Goal: Find contact information: Find contact information

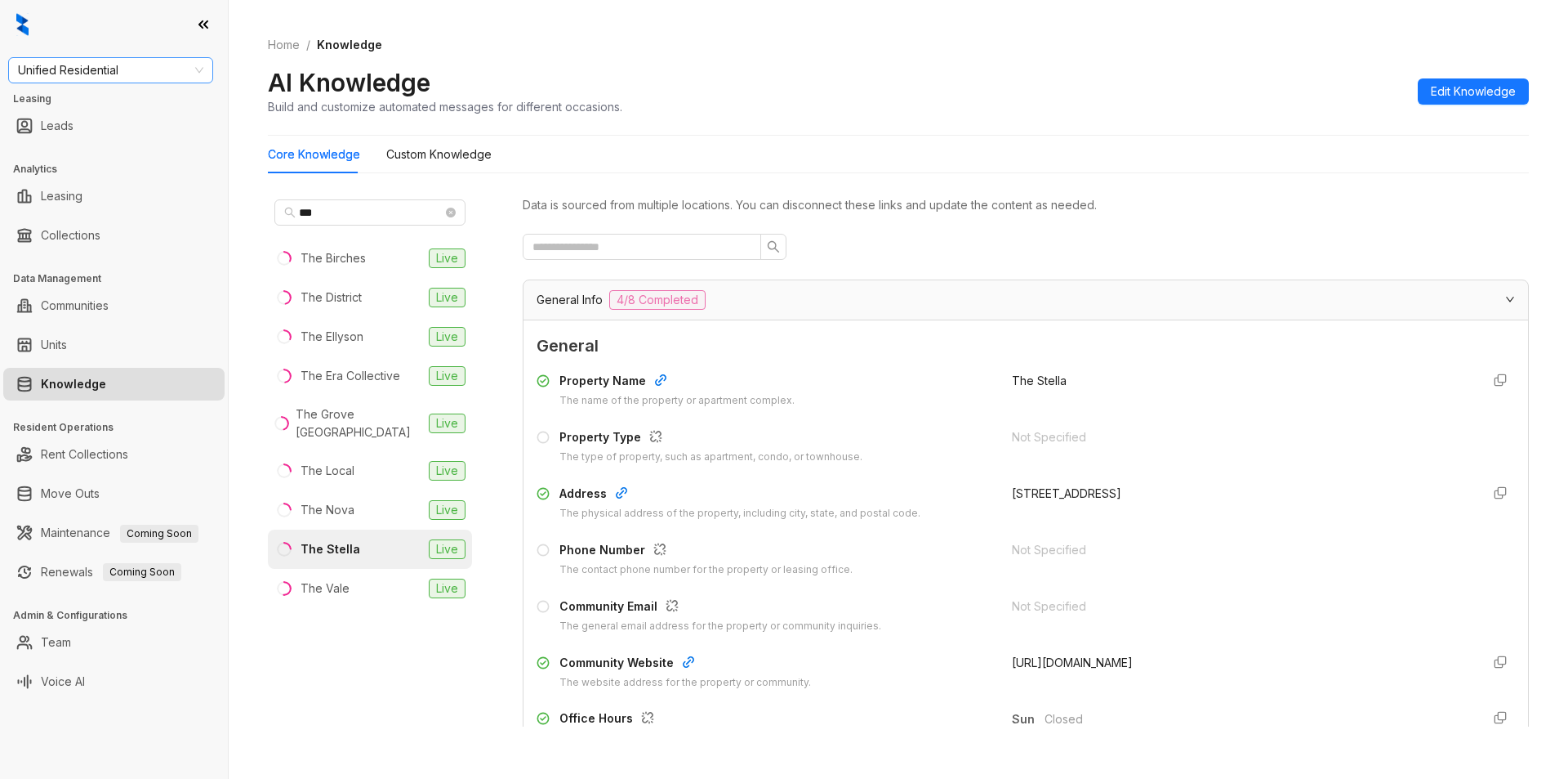
scroll to position [27, 0]
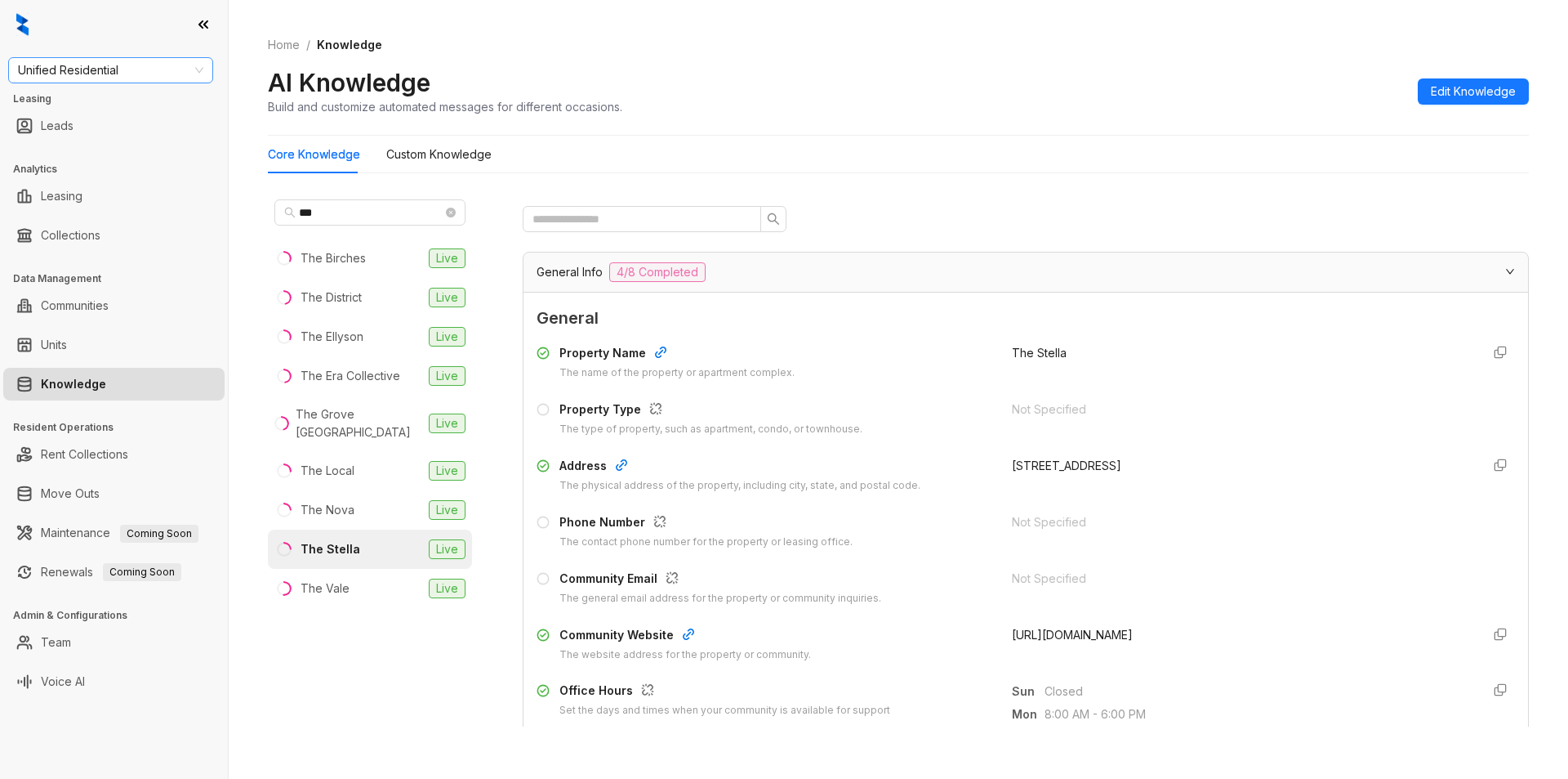
click at [153, 70] on span "Unified Residential" at bounding box center [111, 70] width 185 height 25
type input "********"
click at [137, 93] on div "Magnolia Capital" at bounding box center [110, 103] width 199 height 27
click at [132, 58] on span "Magnolia Capital" at bounding box center [111, 70] width 185 height 25
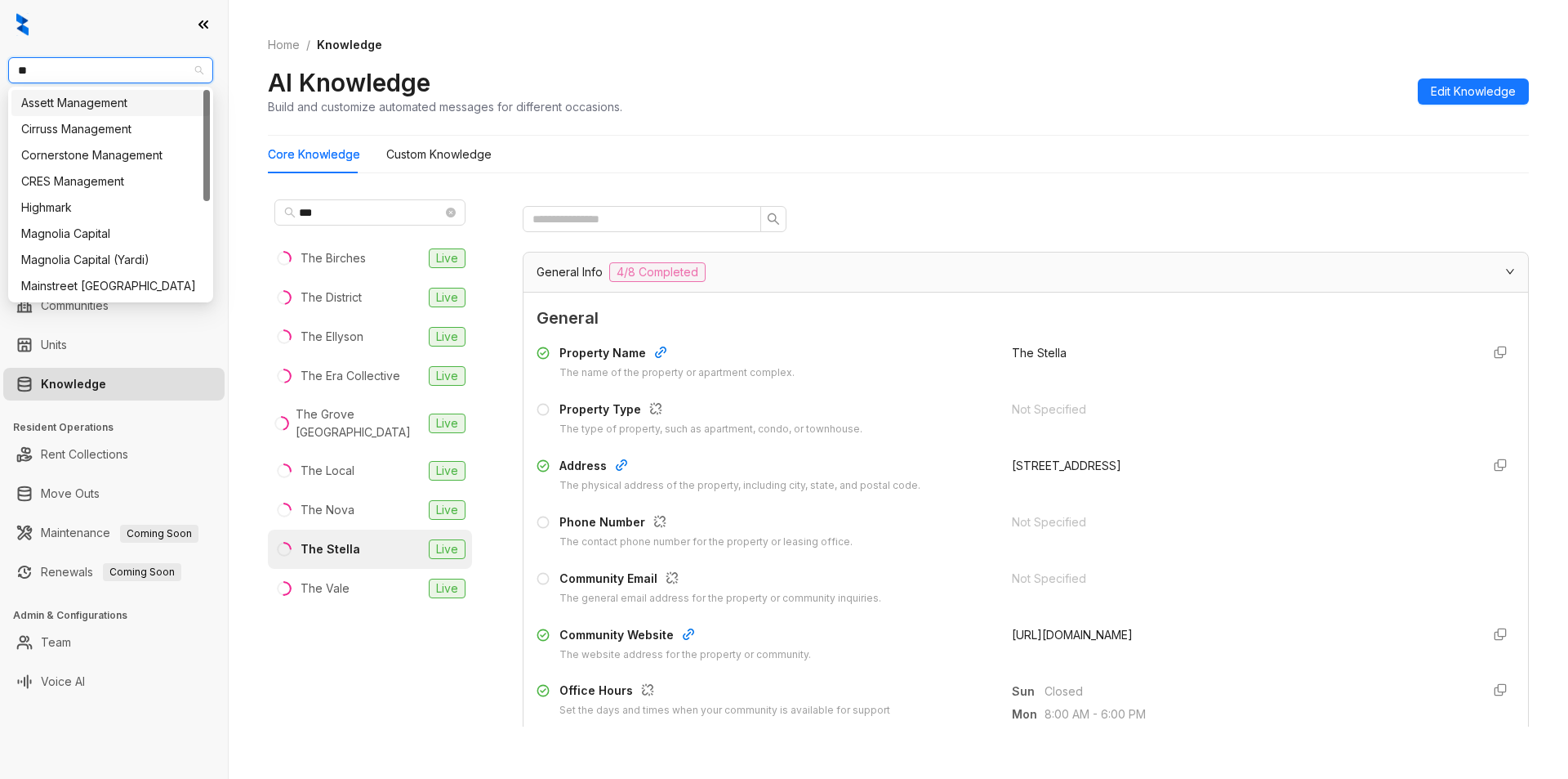
type input "***"
click at [67, 101] on div "Magnolia Capital" at bounding box center [110, 104] width 179 height 18
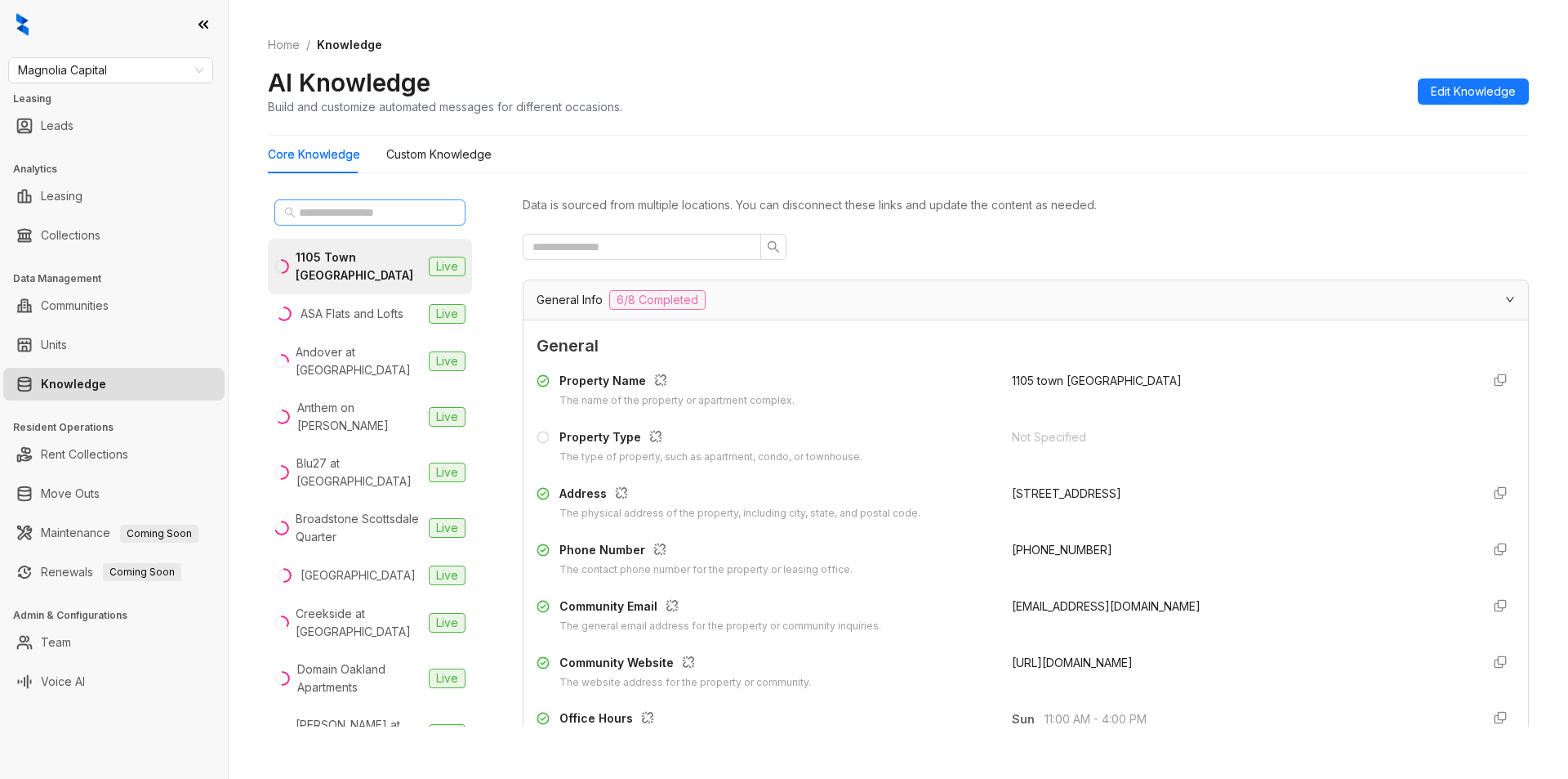
click at [343, 203] on span at bounding box center [370, 213] width 191 height 27
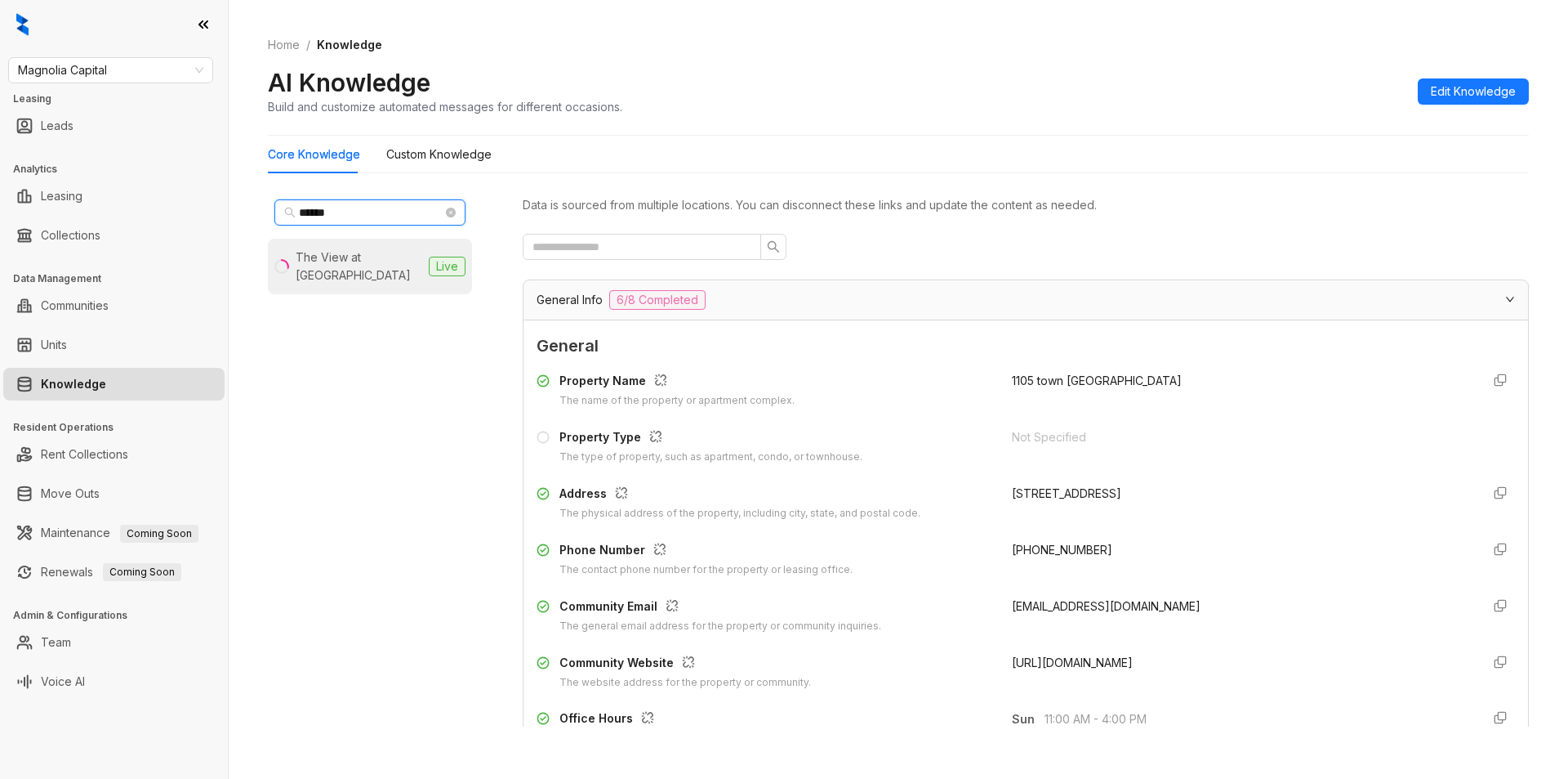
type input "******"
click at [375, 262] on div "The View at [GEOGRAPHIC_DATA]" at bounding box center [359, 266] width 126 height 36
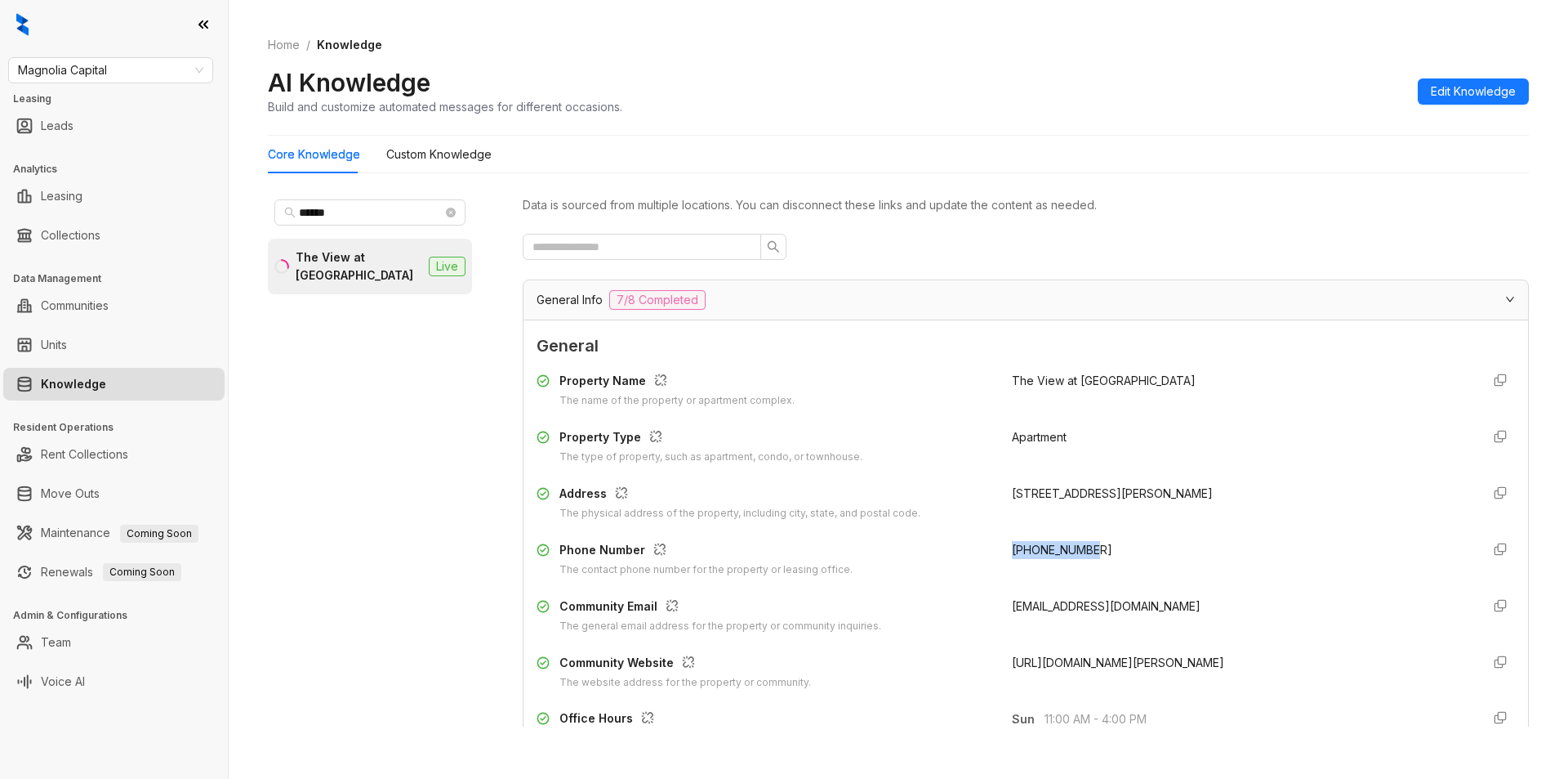
drag, startPoint x: 1013, startPoint y: 551, endPoint x: 1100, endPoint y: 552, distance: 87.0
click at [1100, 552] on div "Phone Number The contact phone number for the property or leasing office. [PHON…" at bounding box center [1026, 559] width 978 height 37
copy span "[PHONE_NUMBER]"
drag, startPoint x: 993, startPoint y: 602, endPoint x: 1211, endPoint y: 602, distance: 218.0
click at [1211, 602] on div "Community Email The general email address for the property or community inquiri…" at bounding box center [1026, 616] width 978 height 37
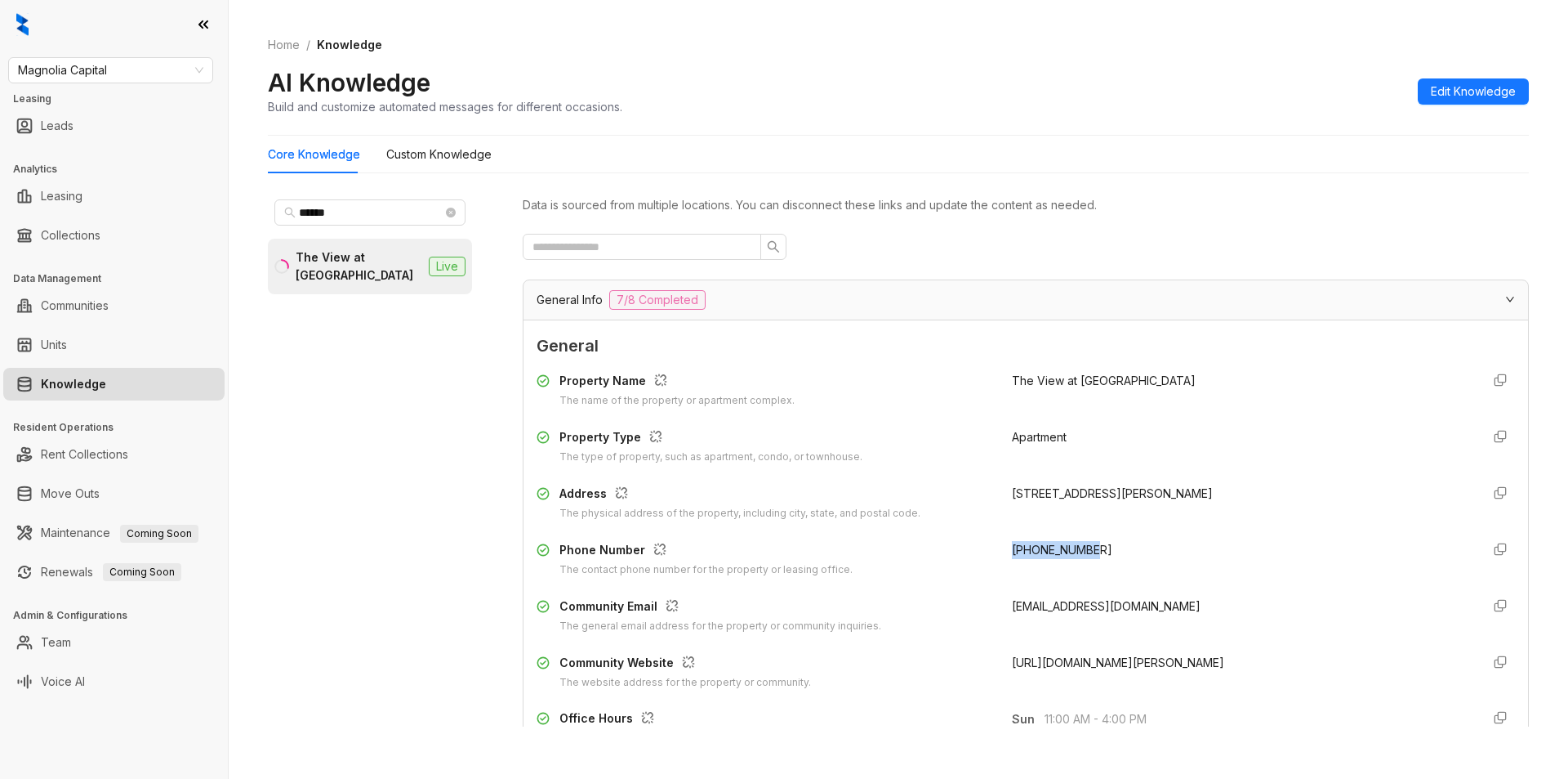
copy span "[EMAIL_ADDRESS][DOMAIN_NAME]"
drag, startPoint x: 997, startPoint y: 553, endPoint x: 1094, endPoint y: 553, distance: 97.0
click at [1094, 553] on div "Phone Number The contact phone number for the property or leasing office. [PHON…" at bounding box center [1026, 559] width 978 height 37
copy span "[PHONE_NUMBER]"
drag, startPoint x: 995, startPoint y: 608, endPoint x: 1226, endPoint y: 607, distance: 231.0
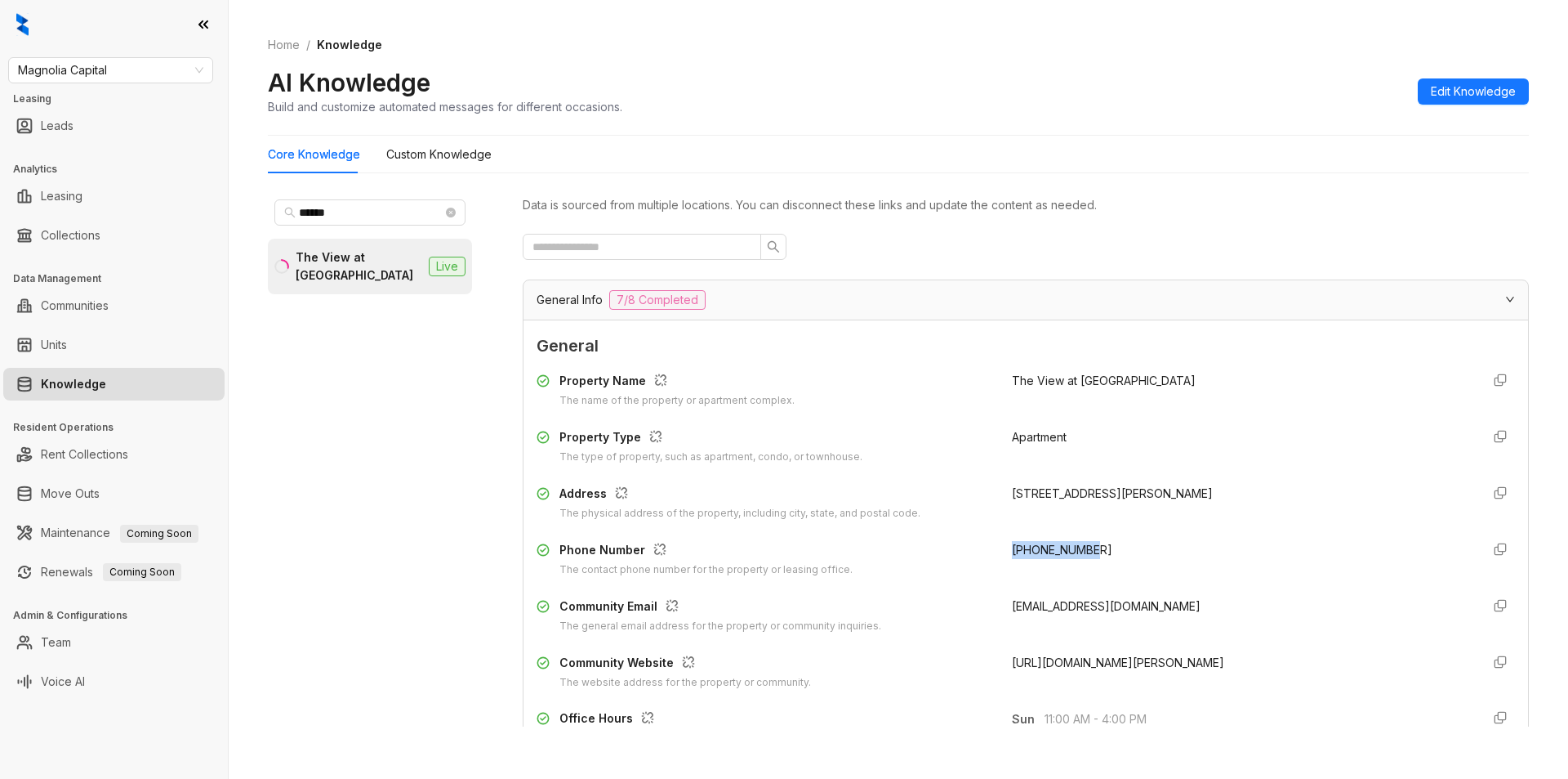
click at [1226, 607] on div "Community Email The general email address for the property or community inquiri…" at bounding box center [1026, 616] width 978 height 37
copy span "[EMAIL_ADDRESS][DOMAIN_NAME]"
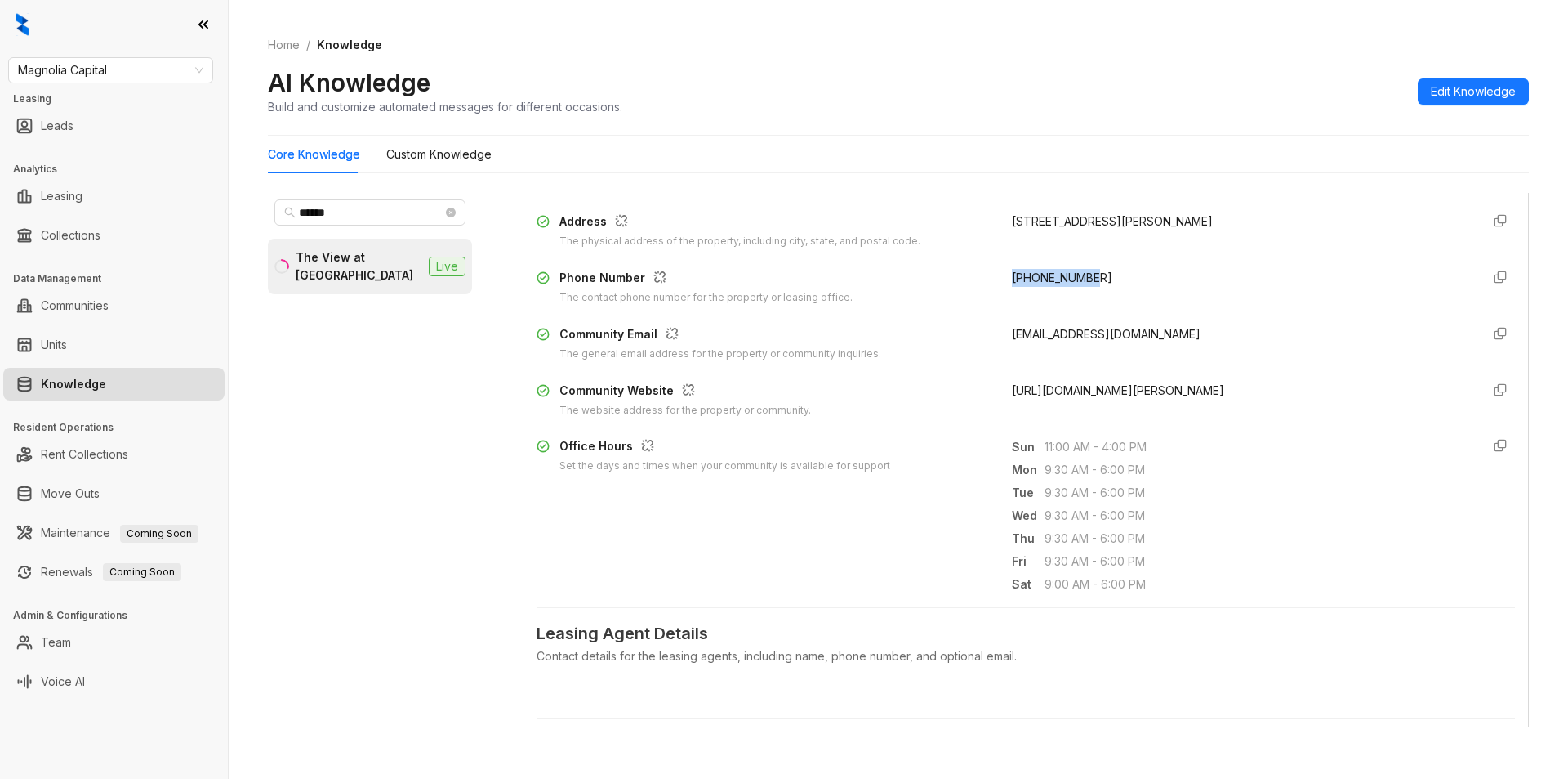
scroll to position [1163, 0]
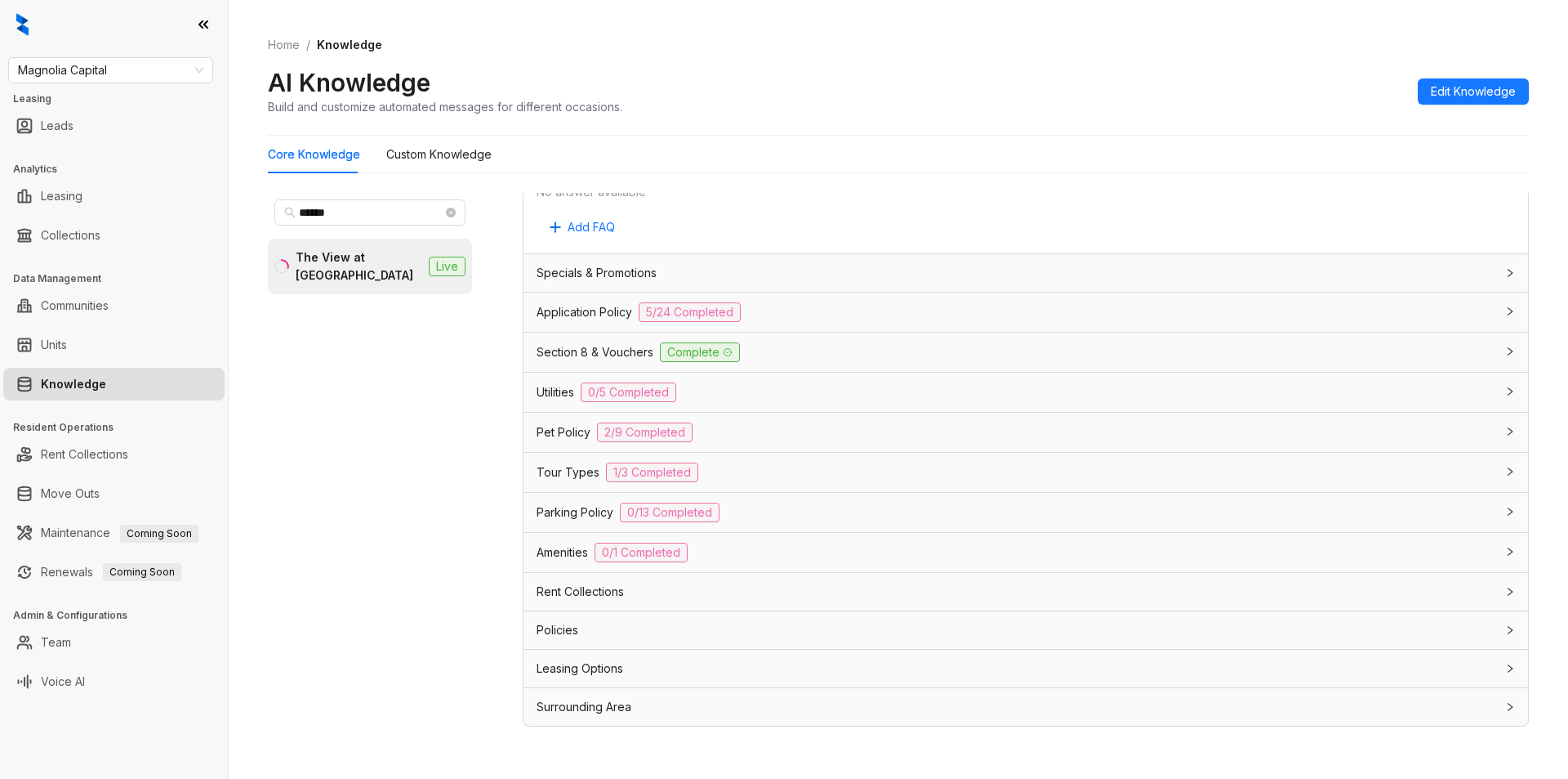
click at [682, 587] on div "Rent Collections" at bounding box center [1016, 592] width 959 height 18
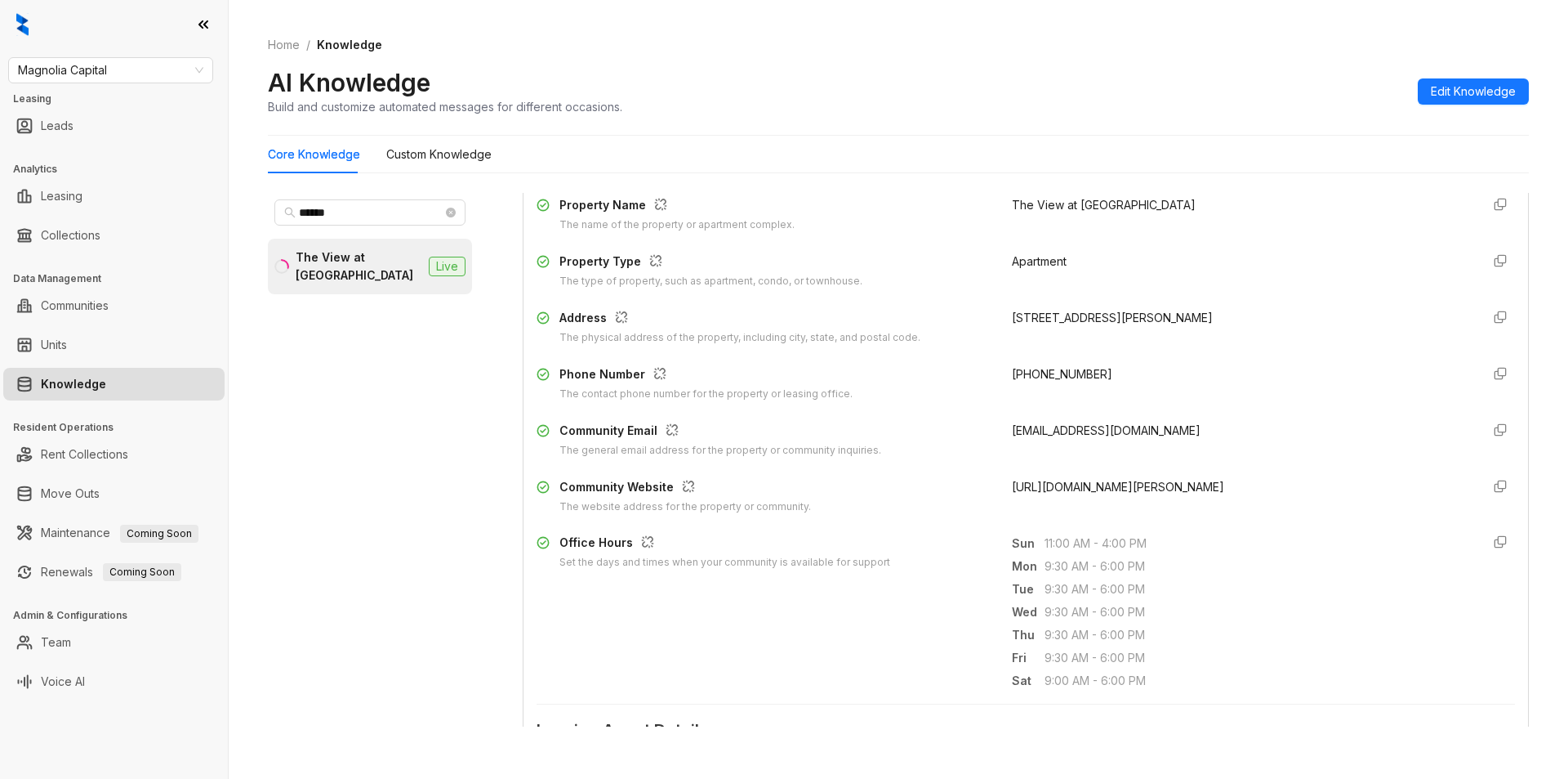
scroll to position [0, 0]
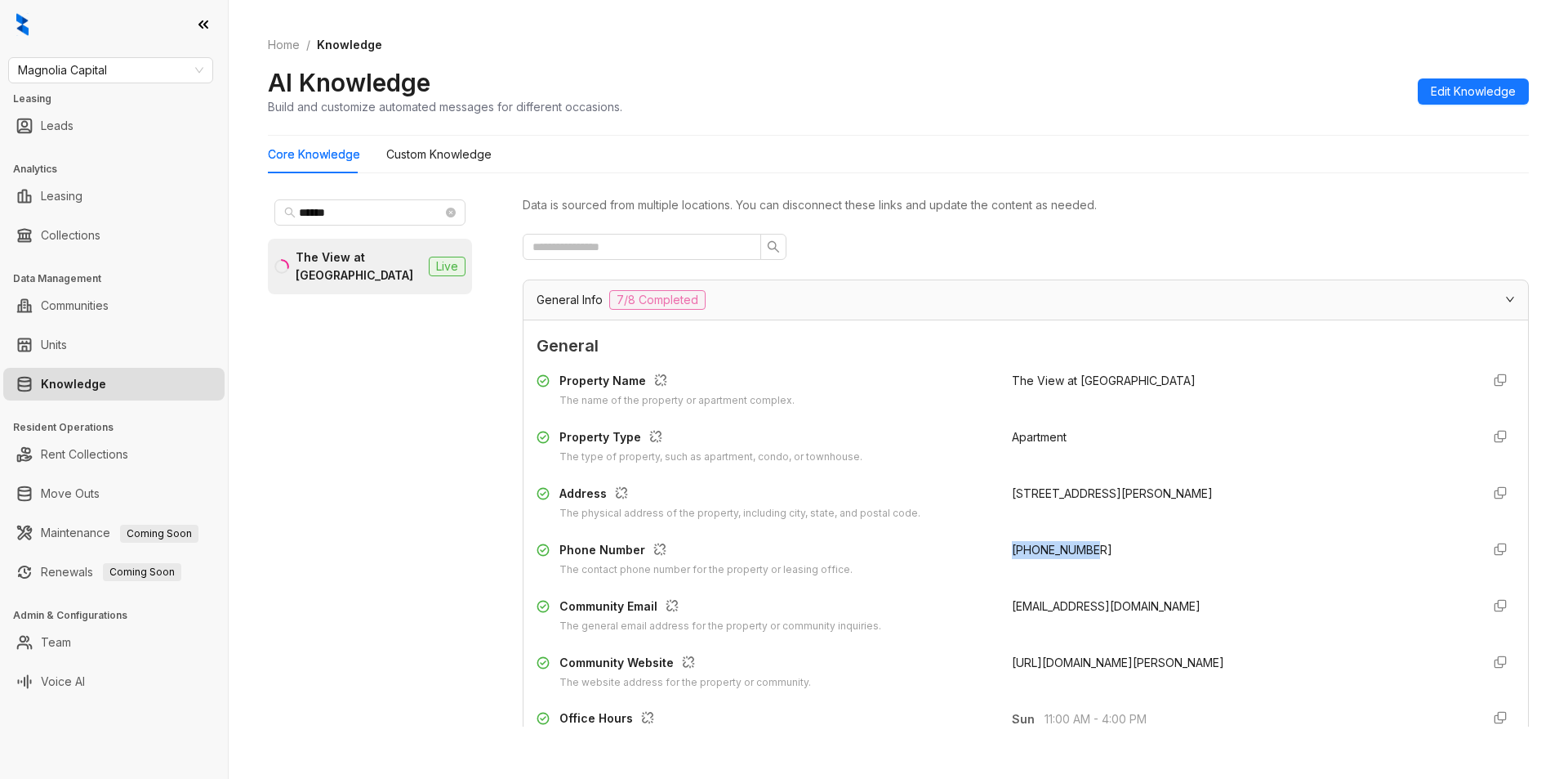
drag, startPoint x: 1000, startPoint y: 550, endPoint x: 1108, endPoint y: 552, distance: 108.0
click at [1108, 552] on div "[PHONE_NUMBER]" at bounding box center [1240, 559] width 456 height 37
copy span "[PHONE_NUMBER]"
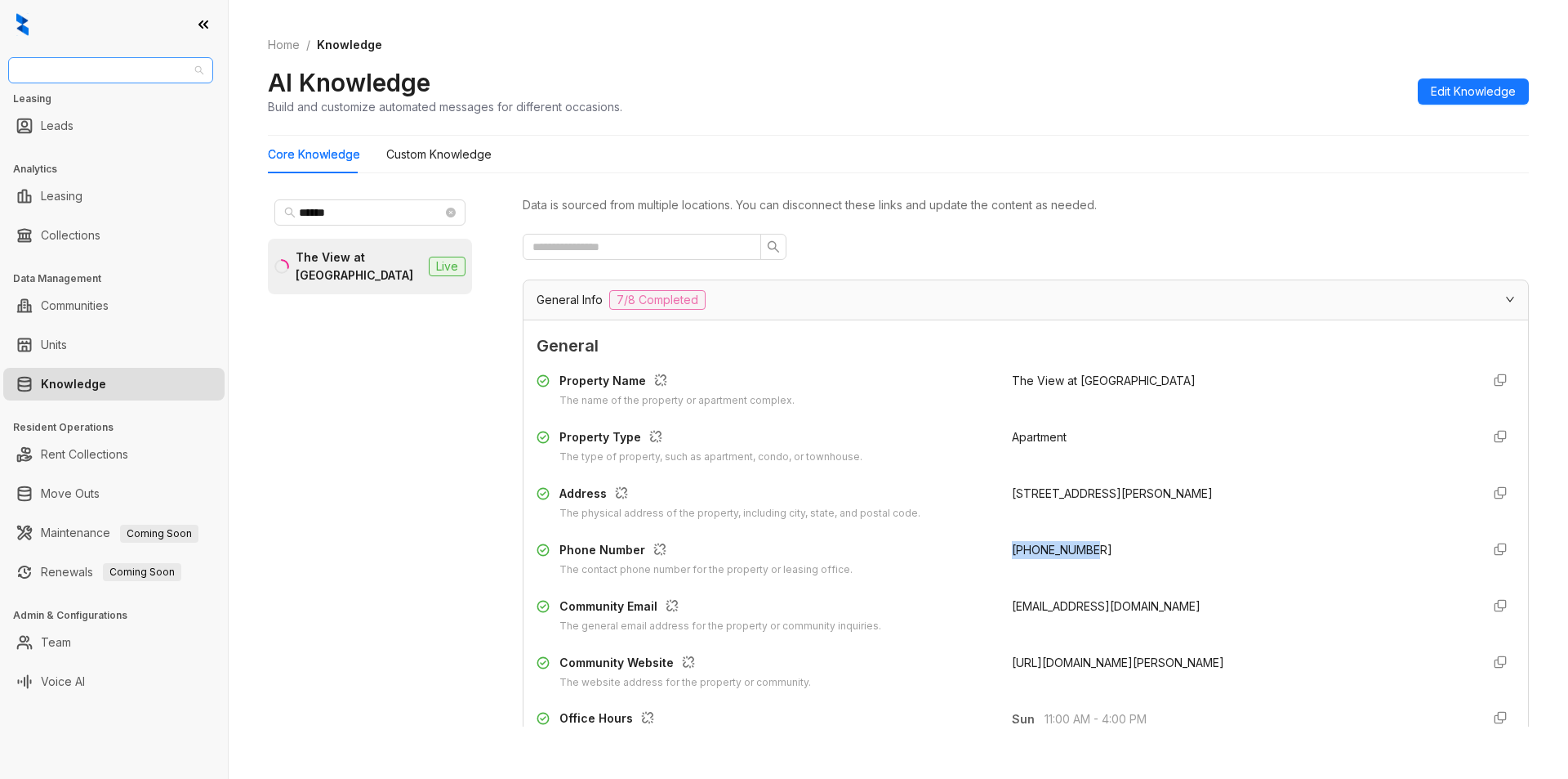
click at [121, 73] on span "Magnolia Capital" at bounding box center [111, 70] width 185 height 25
type input "****"
click at [115, 103] on div "Case and Associates" at bounding box center [110, 104] width 179 height 18
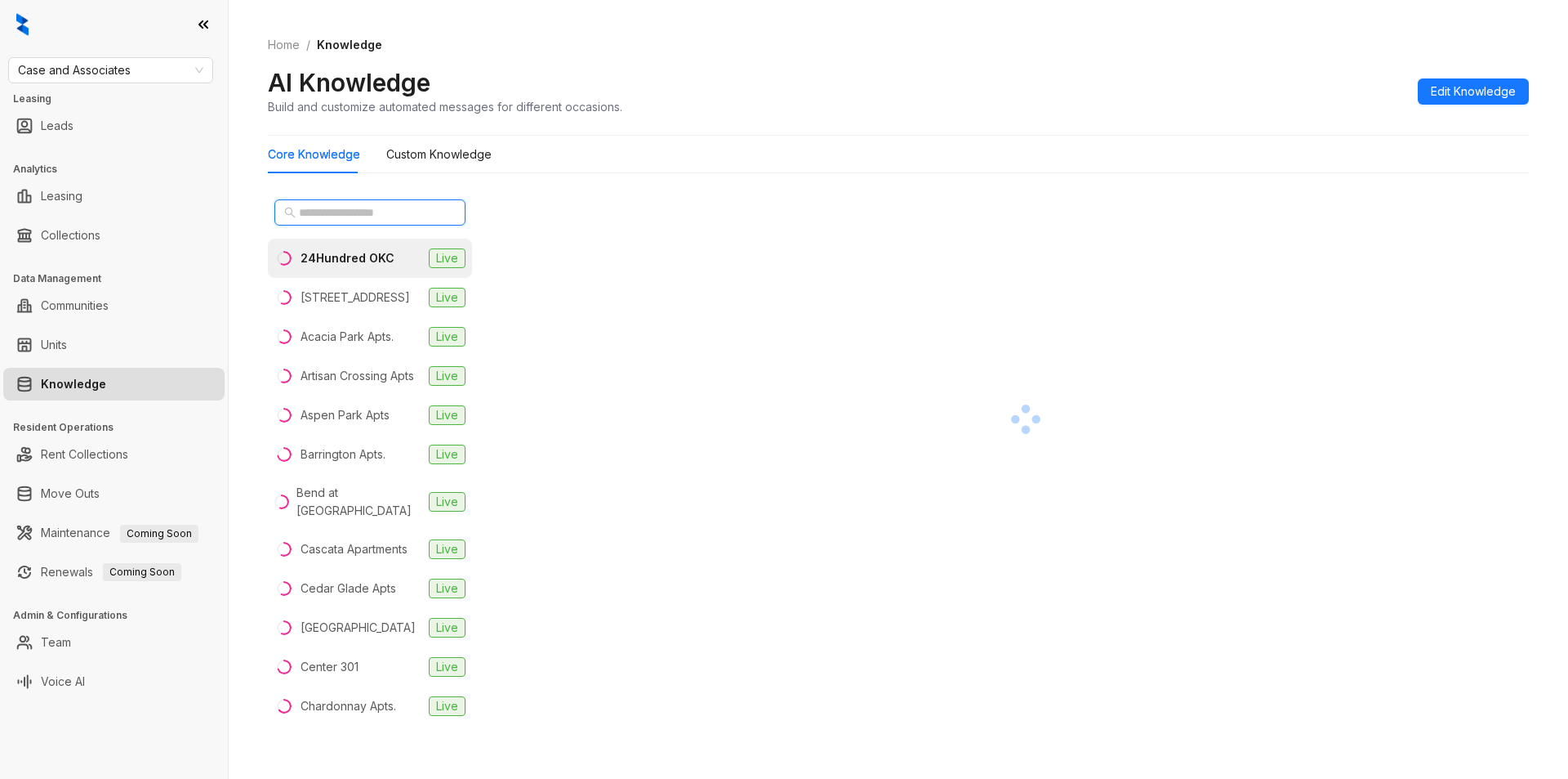
click at [334, 208] on input "text" at bounding box center [370, 213] width 144 height 18
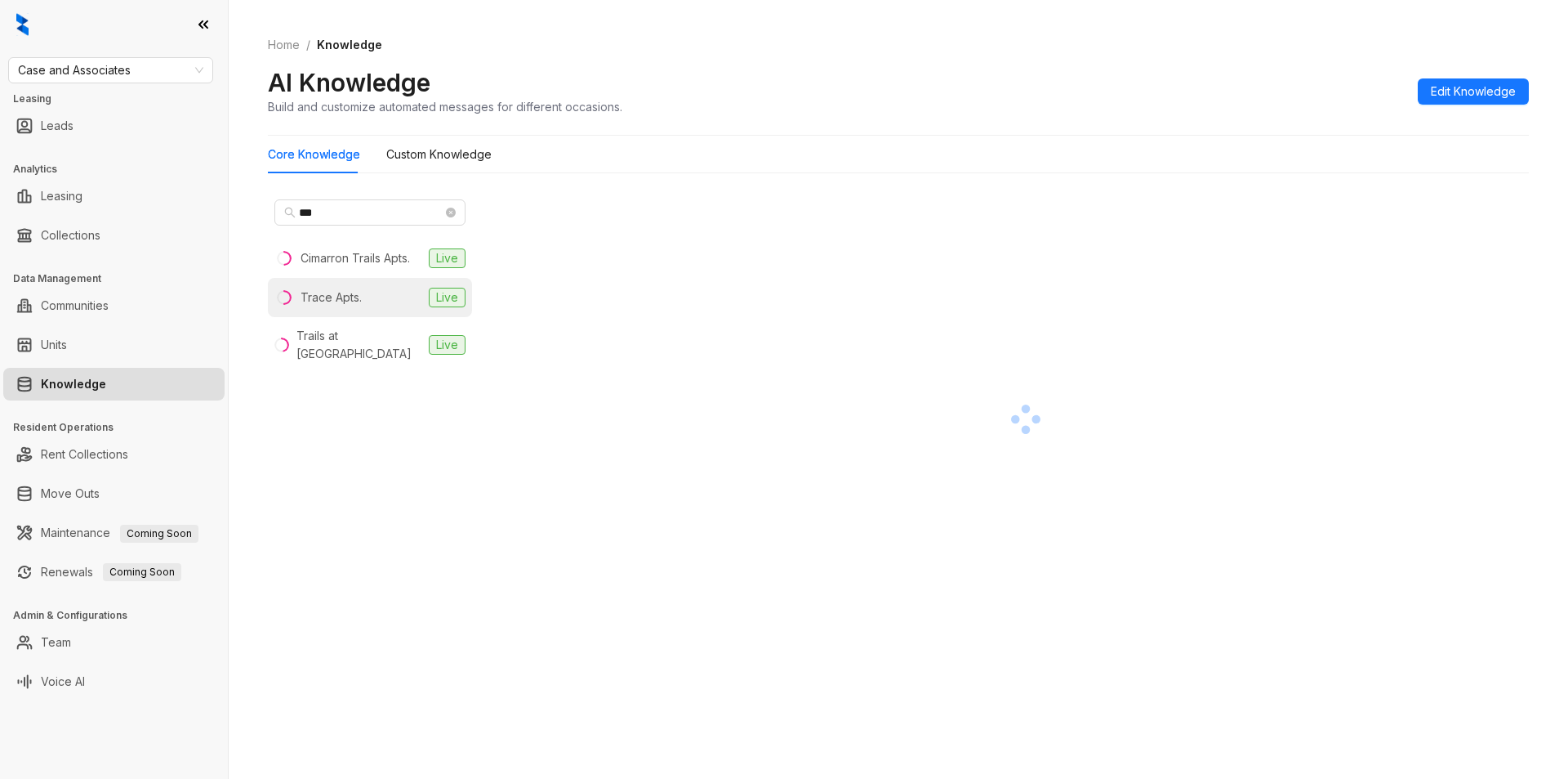
click at [352, 294] on div "Trace Apts." at bounding box center [331, 298] width 61 height 18
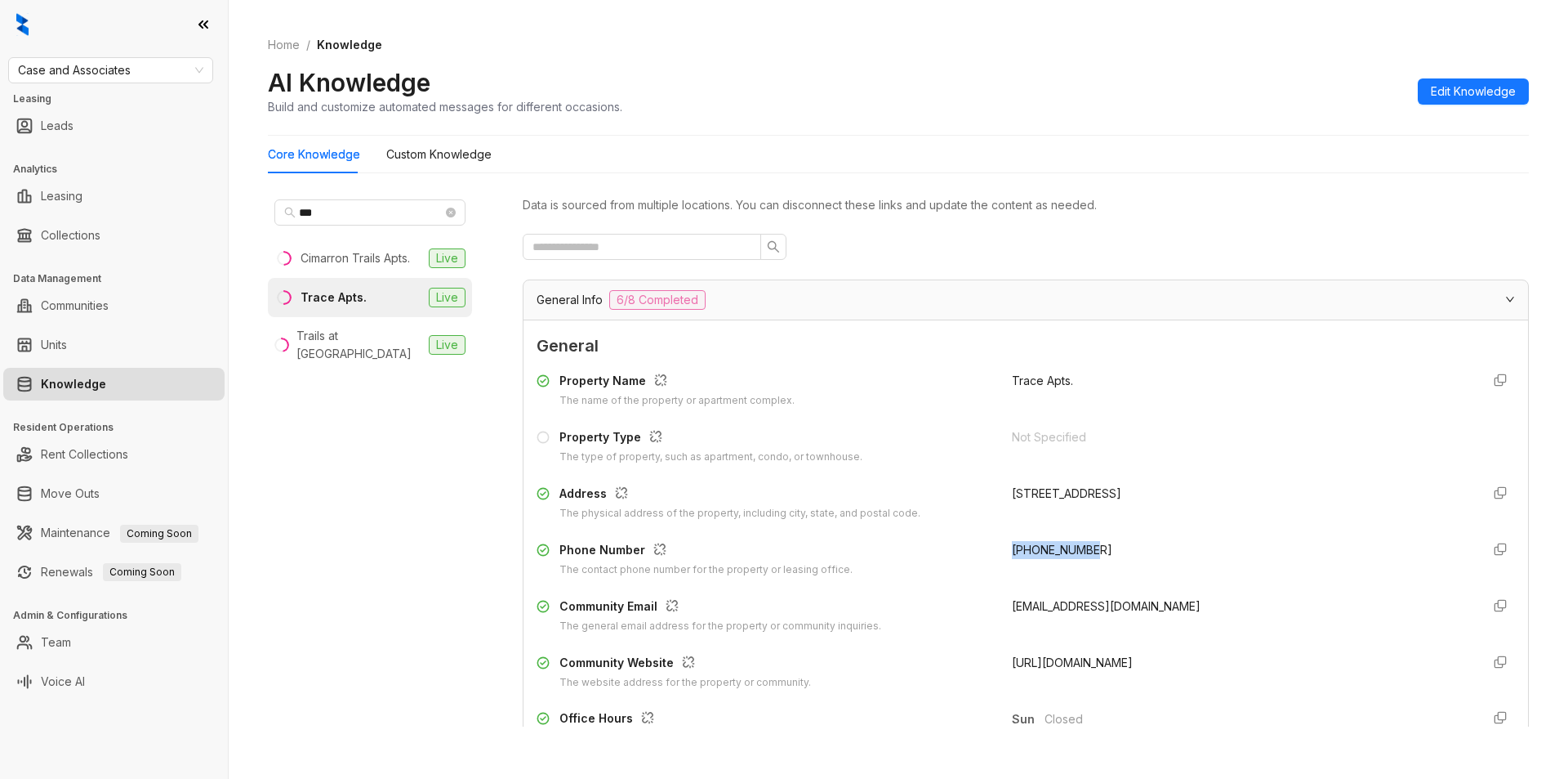
drag, startPoint x: 998, startPoint y: 550, endPoint x: 1117, endPoint y: 539, distance: 119.5
click at [1117, 539] on div "Property Name The name of the property or apartment complex. Trace Apts. Proper…" at bounding box center [1026, 531] width 978 height 331
copy span "+16019561194"
click at [322, 214] on input "***" at bounding box center [370, 213] width 144 height 18
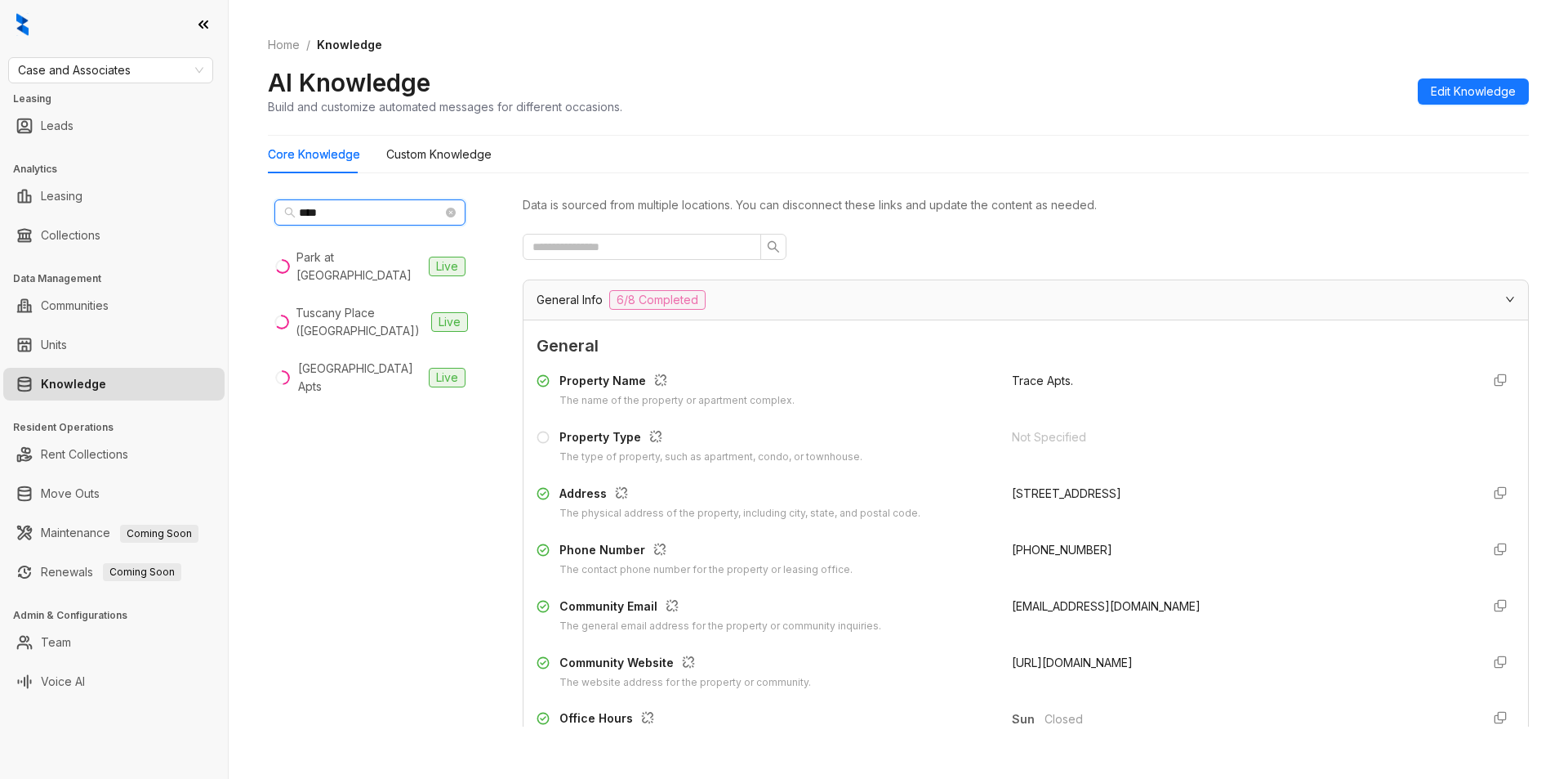
type input "****"
click at [365, 304] on div "Tuscany Place (Lubbock)" at bounding box center [360, 322] width 129 height 36
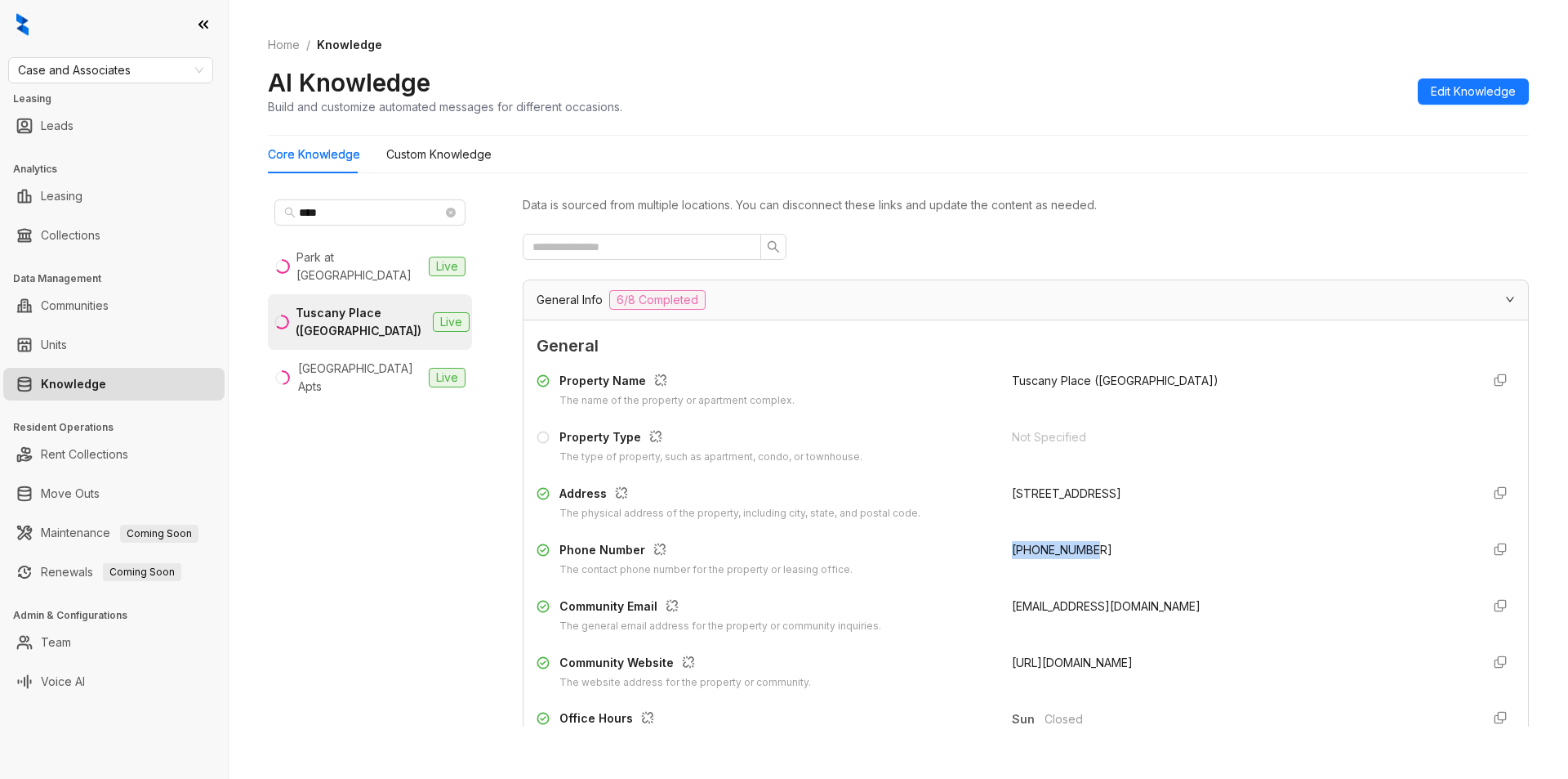
drag, startPoint x: 993, startPoint y: 548, endPoint x: 1105, endPoint y: 555, distance: 112.2
click at [1105, 555] on div "Phone Number The contact phone number for the property or leasing office. +1806…" at bounding box center [1026, 559] width 978 height 37
copy span "+18066986669"
drag, startPoint x: 995, startPoint y: 606, endPoint x: 1159, endPoint y: 601, distance: 164.1
click at [1159, 601] on div "Community Email The general email address for the property or community inquiri…" at bounding box center [1026, 616] width 978 height 37
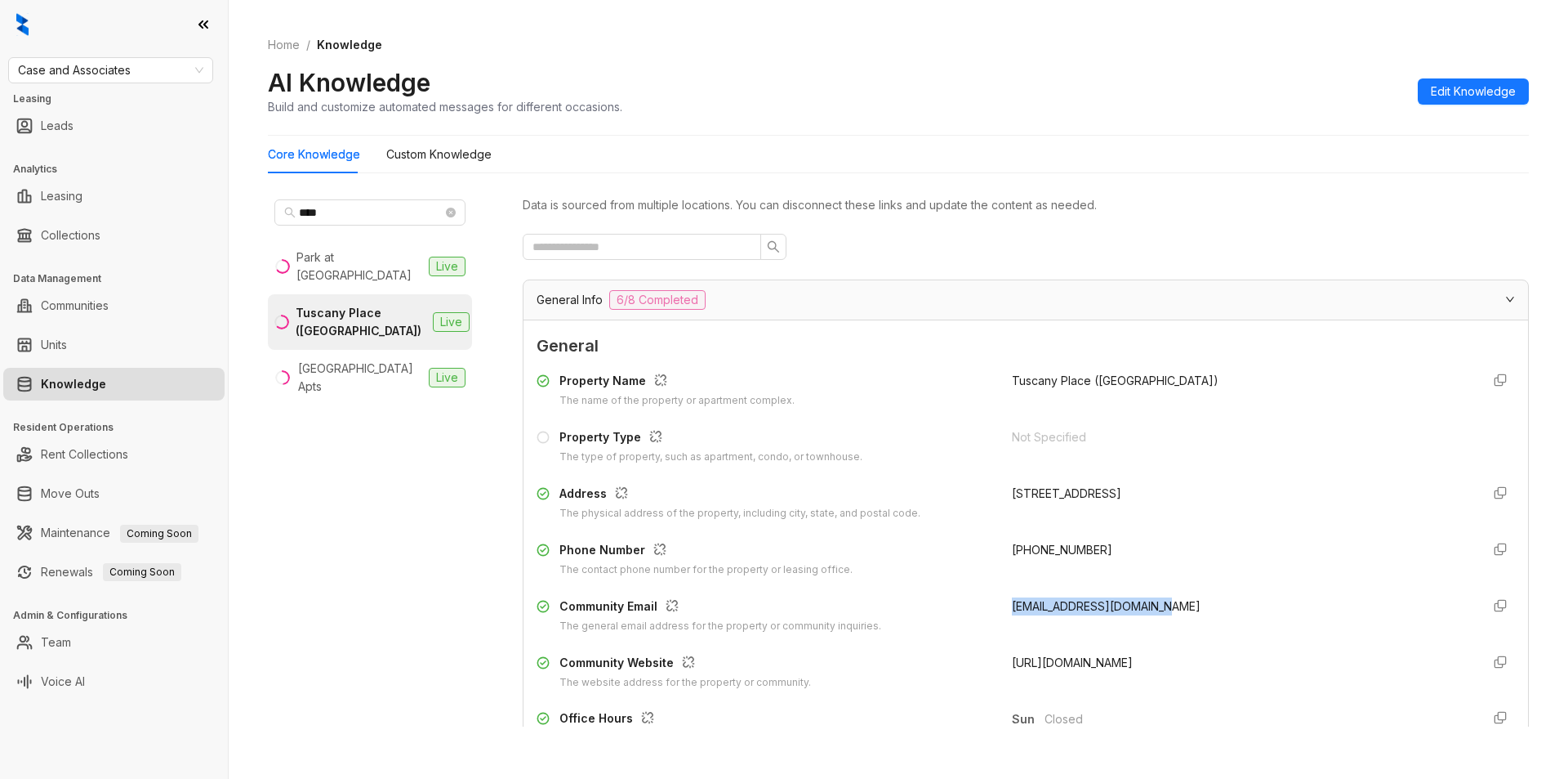
copy span "tuscanyplace@caseusa.com"
